Goal: Information Seeking & Learning: Learn about a topic

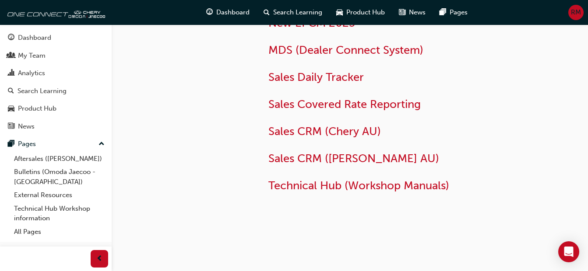
scroll to position [88, 0]
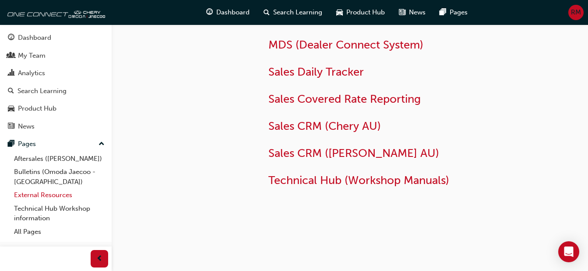
click at [38, 196] on link "External Resources" at bounding box center [60, 196] width 98 height 14
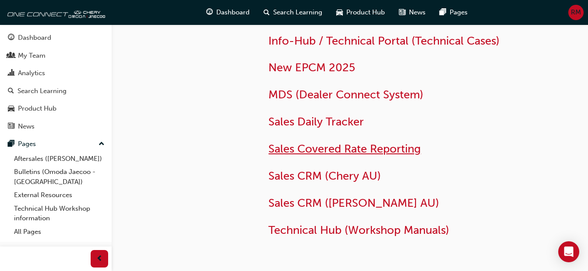
scroll to position [95, 0]
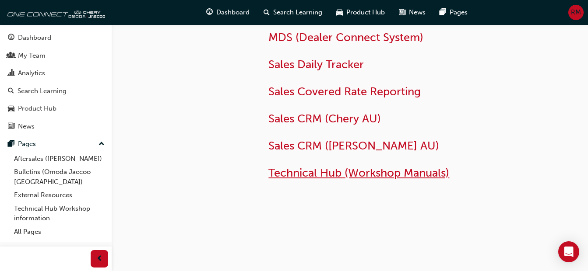
click at [289, 175] on span "Technical Hub (Workshop Manuals)" at bounding box center [358, 173] width 181 height 14
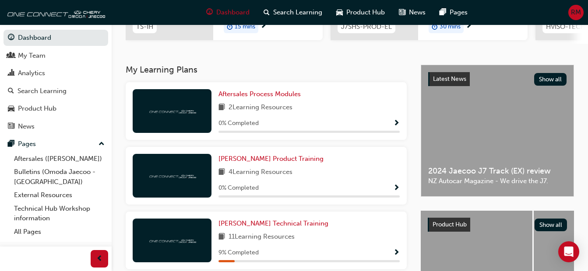
scroll to position [252, 0]
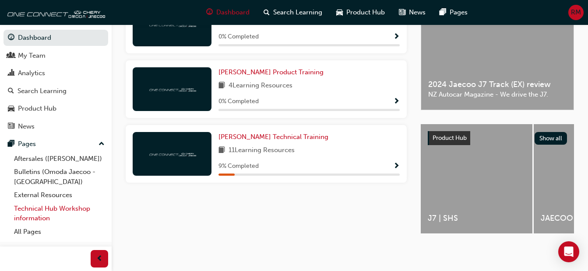
click at [59, 210] on link "Technical Hub Workshop information" at bounding box center [60, 213] width 98 height 23
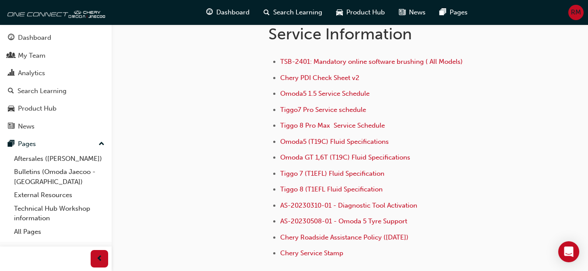
scroll to position [614, 0]
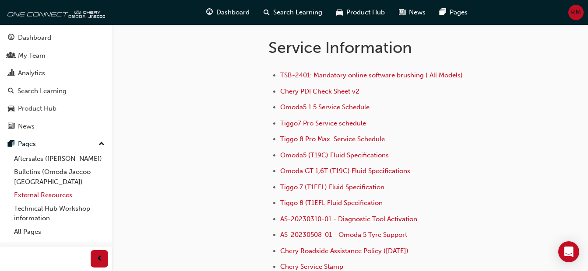
click at [61, 197] on link "External Resources" at bounding box center [60, 196] width 98 height 14
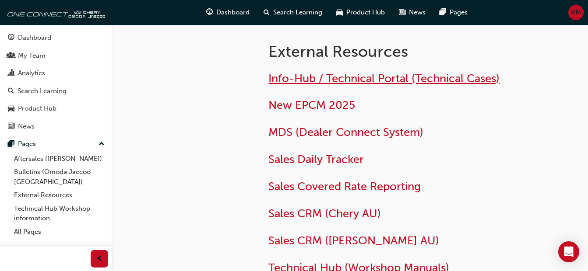
click at [337, 77] on span "Info-Hub / Technical Portal (Technical Cases)" at bounding box center [383, 79] width 231 height 14
click at [49, 12] on img at bounding box center [54, 13] width 101 height 18
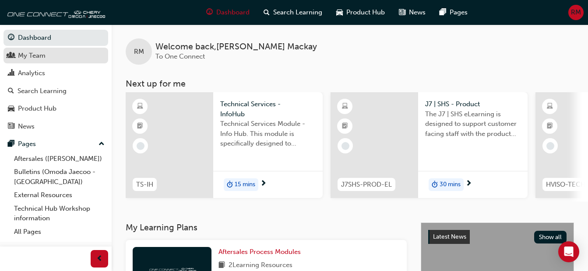
click at [43, 58] on div "My Team" at bounding box center [32, 56] width 28 height 10
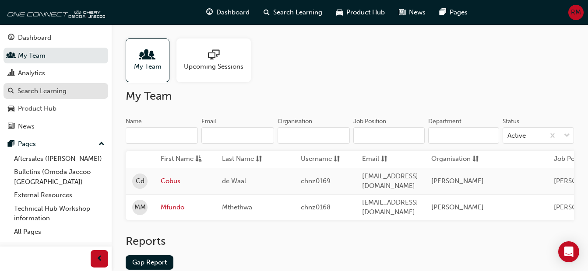
click at [49, 92] on div "Search Learning" at bounding box center [42, 91] width 49 height 10
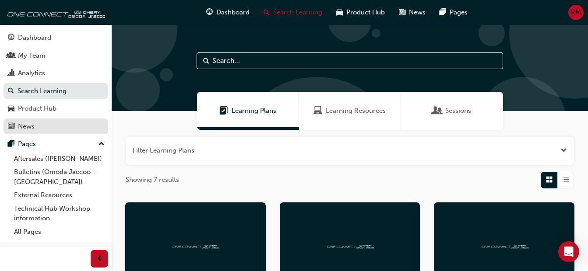
click at [30, 124] on div "News" at bounding box center [26, 127] width 17 height 10
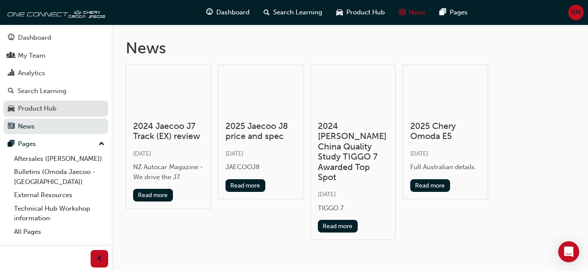
click at [39, 112] on div "Product Hub" at bounding box center [37, 109] width 39 height 10
